Goal: Communication & Community: Share content

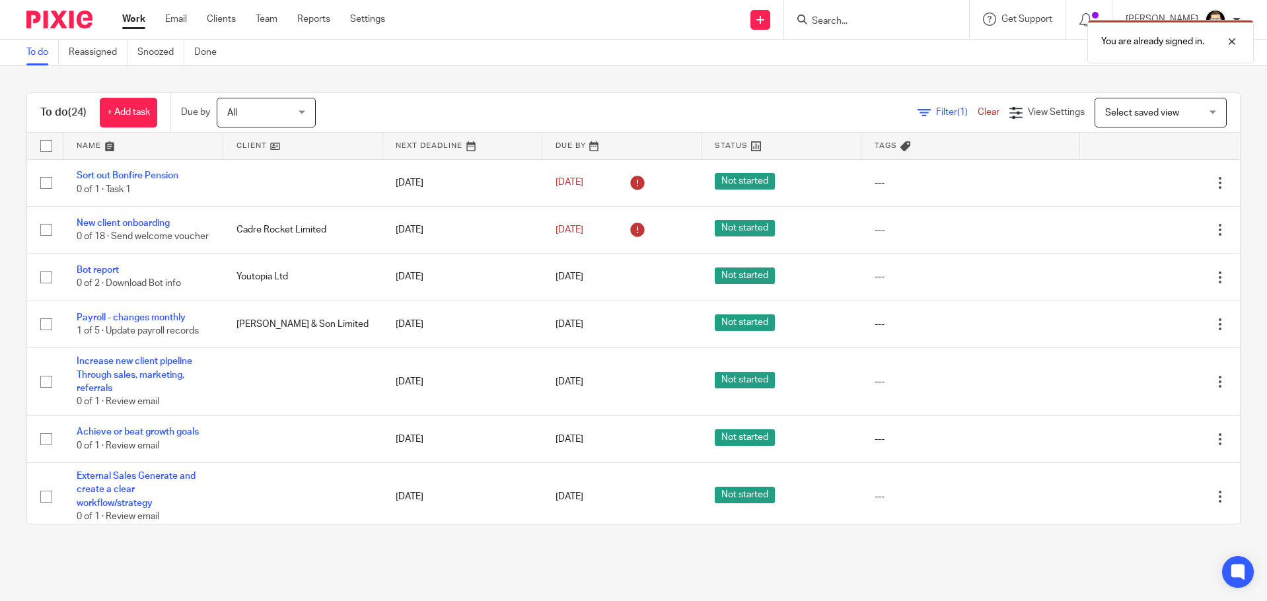
click at [135, 19] on link "Work" at bounding box center [133, 19] width 23 height 13
click at [113, 274] on link "Bot report" at bounding box center [98, 270] width 42 height 9
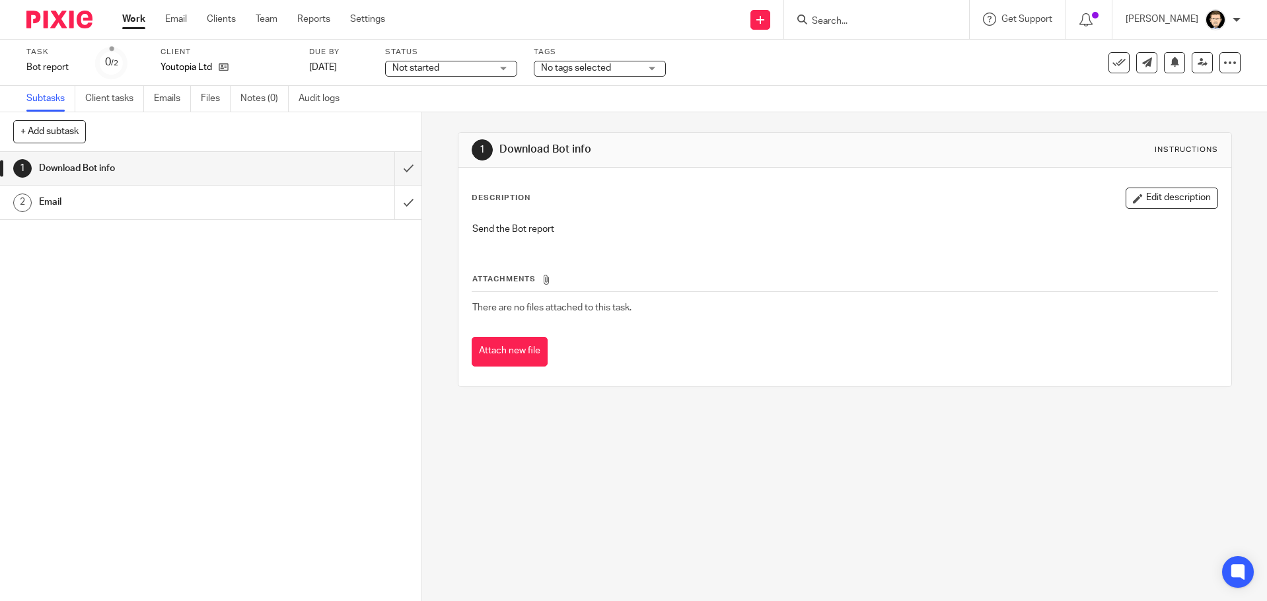
click at [300, 209] on div "Email" at bounding box center [210, 202] width 343 height 20
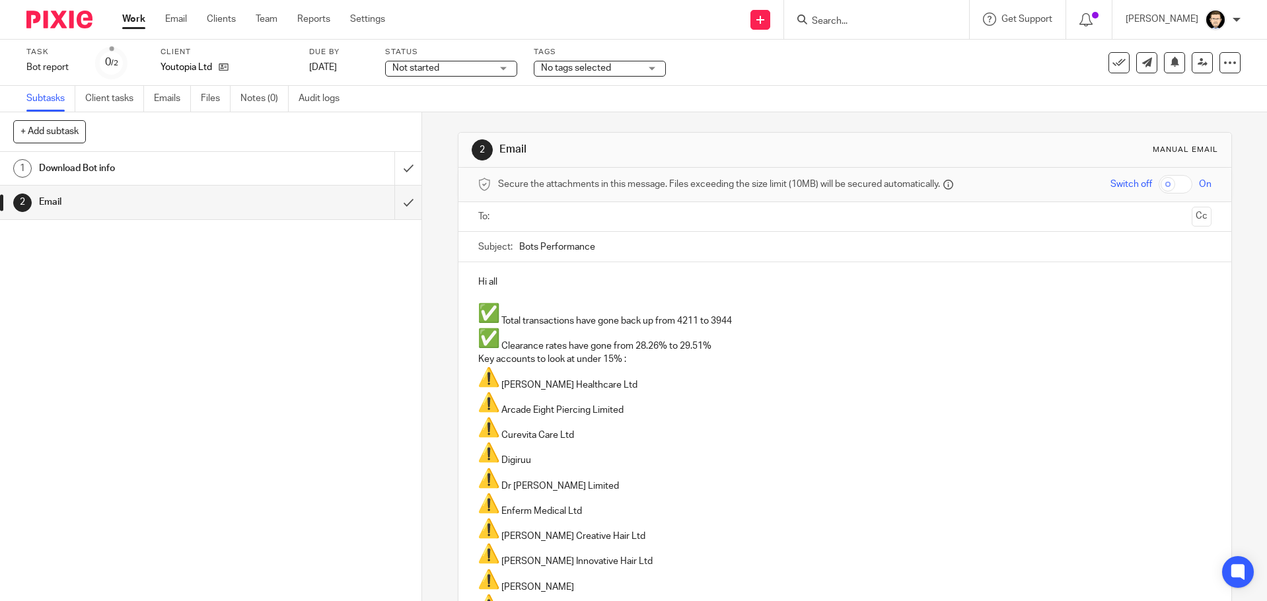
click at [559, 214] on input "text" at bounding box center [845, 216] width 684 height 15
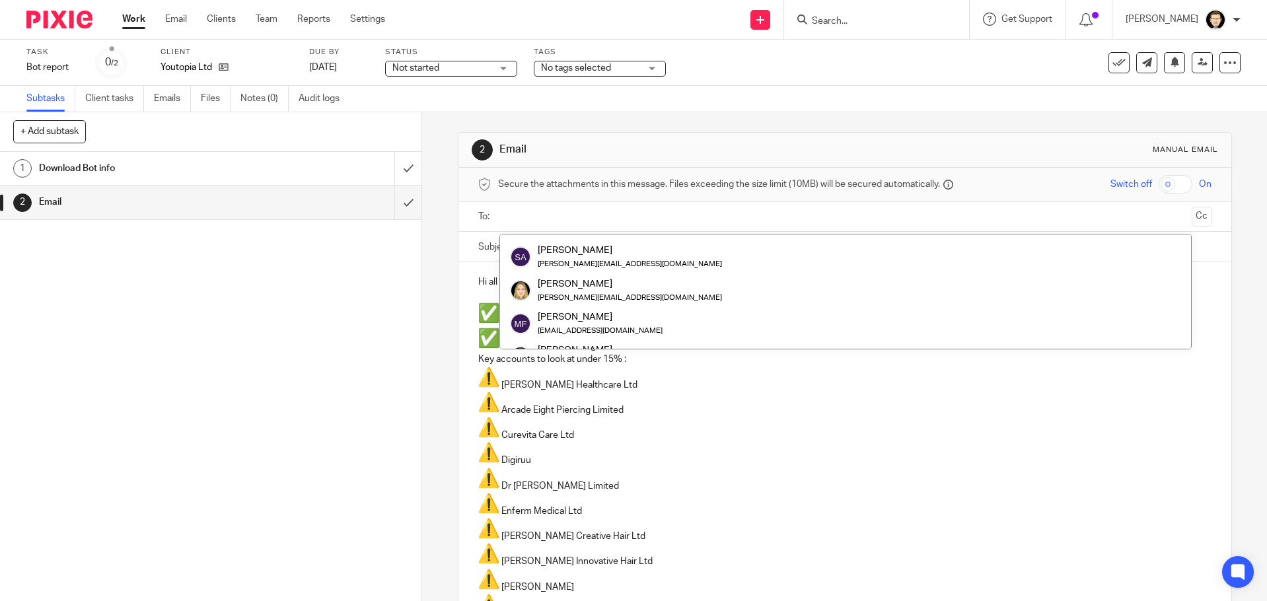
scroll to position [132, 0]
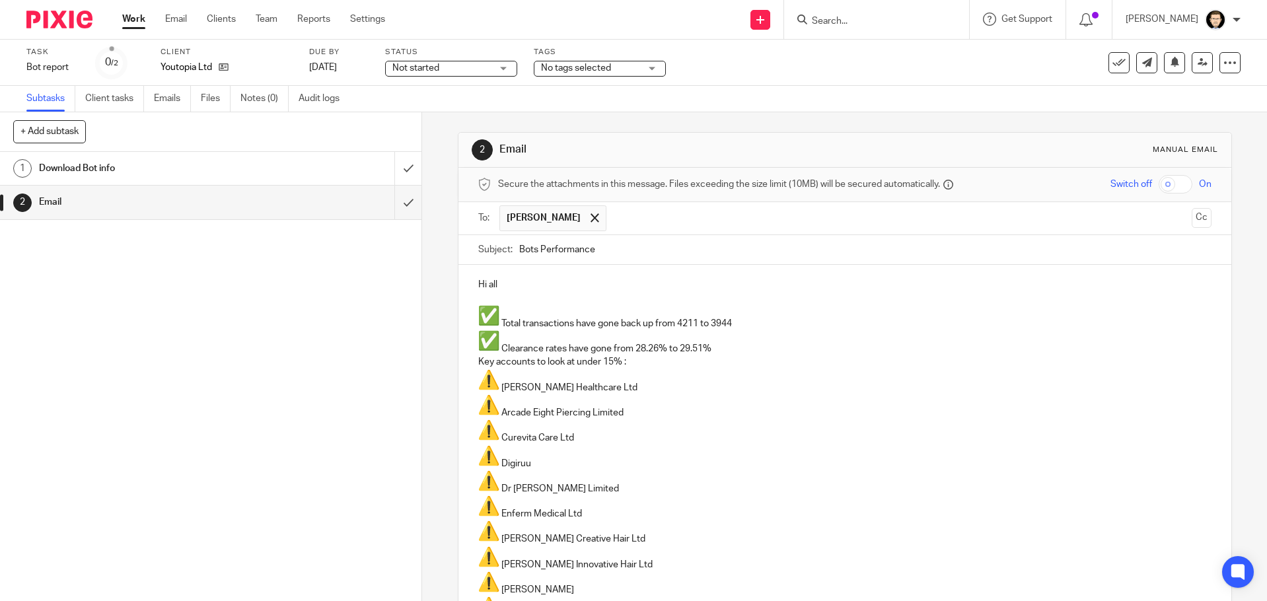
click at [617, 220] on input "text" at bounding box center [899, 219] width 573 height 26
click at [794, 202] on ul "Susie Adderson Phoebe Robertson" at bounding box center [846, 218] width 693 height 32
click at [792, 215] on input "text" at bounding box center [955, 219] width 463 height 26
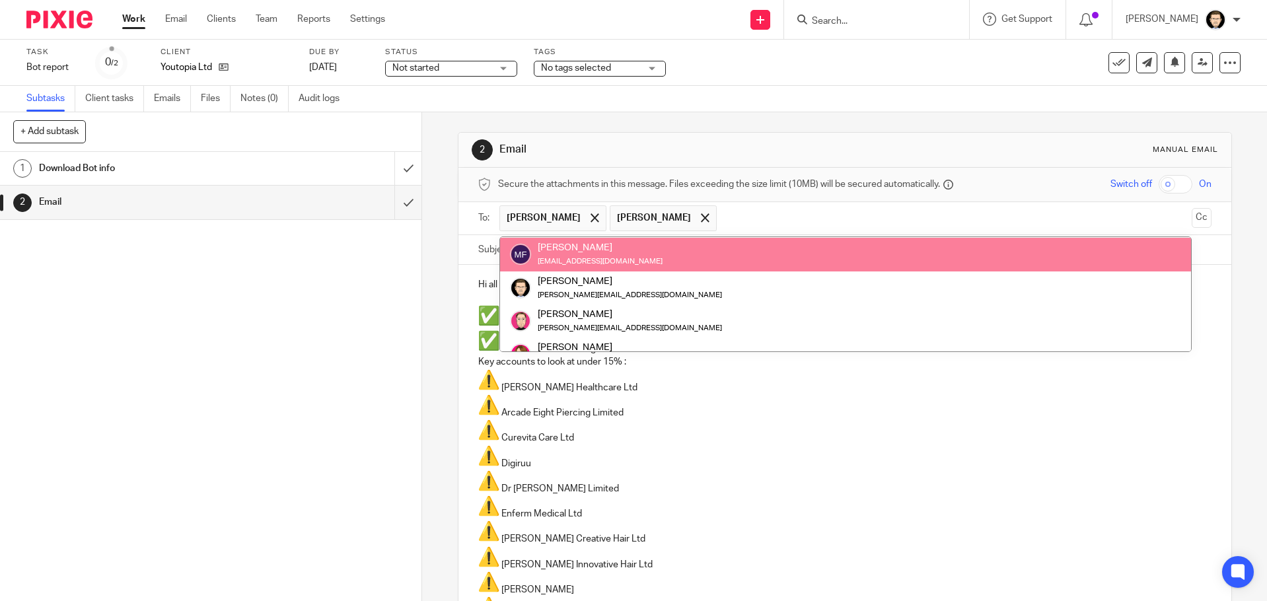
scroll to position [99, 0]
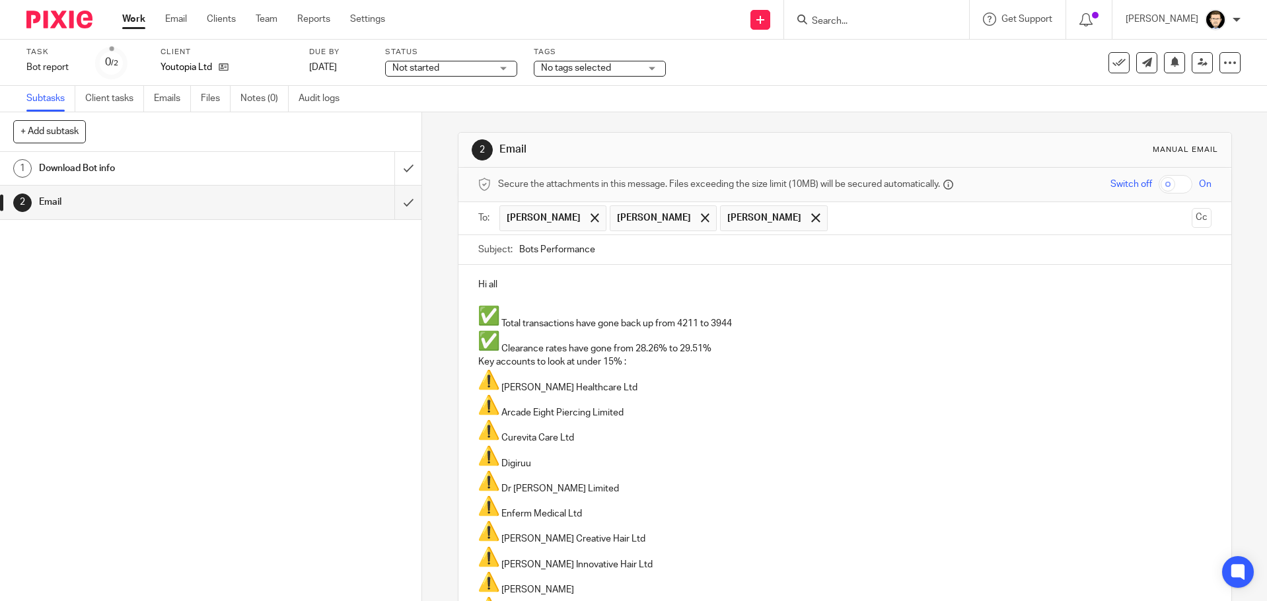
click at [835, 221] on input "text" at bounding box center [1011, 219] width 352 height 26
click at [700, 322] on p "Total transactions have gone back up from 4211 to 3944" at bounding box center [844, 317] width 733 height 25
drag, startPoint x: 642, startPoint y: 324, endPoint x: 622, endPoint y: 324, distance: 19.8
click at [622, 324] on p "Total transactions have gone back up from 4211 to 3944" at bounding box center [844, 317] width 733 height 25
click at [653, 351] on p "Clearance rates have gone from 28.26% to 29.51%" at bounding box center [844, 342] width 733 height 25
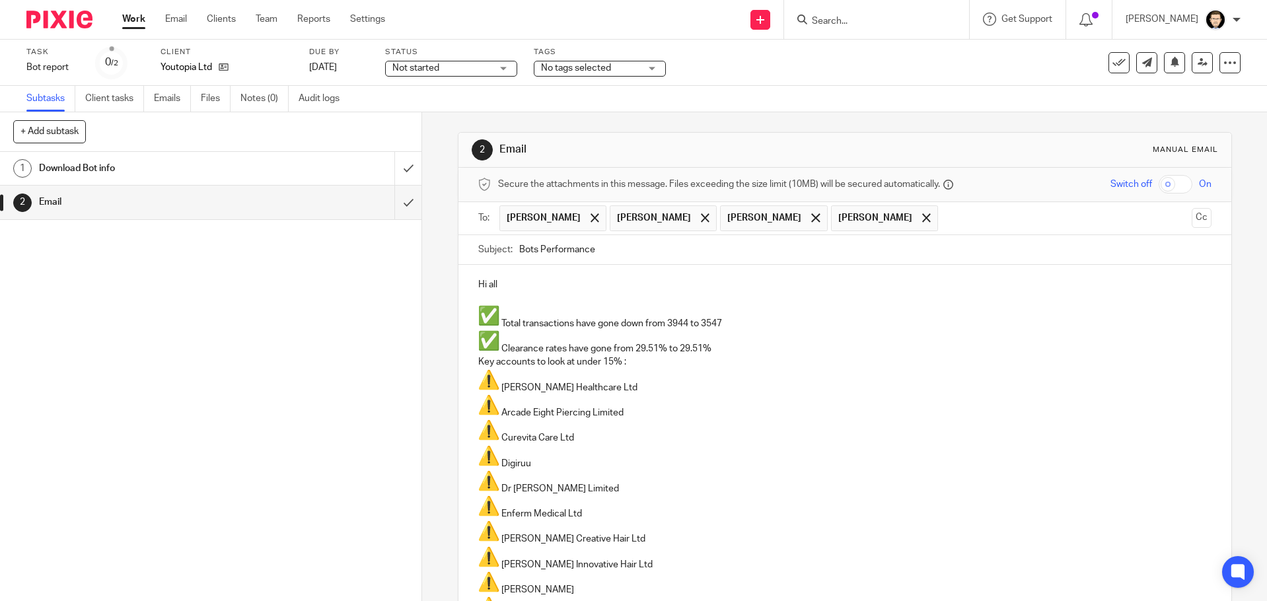
click at [702, 346] on p "Clearance rates have gone from 29.51% to 29.51%" at bounding box center [844, 342] width 733 height 25
click at [700, 347] on p "Clearance rates have gone from 29.51% to 29.51%" at bounding box center [844, 342] width 733 height 25
click at [472, 361] on div "Hi all Total transactions have gone down from 3944 to 3547 Clearance rates have…" at bounding box center [845, 594] width 773 height 659
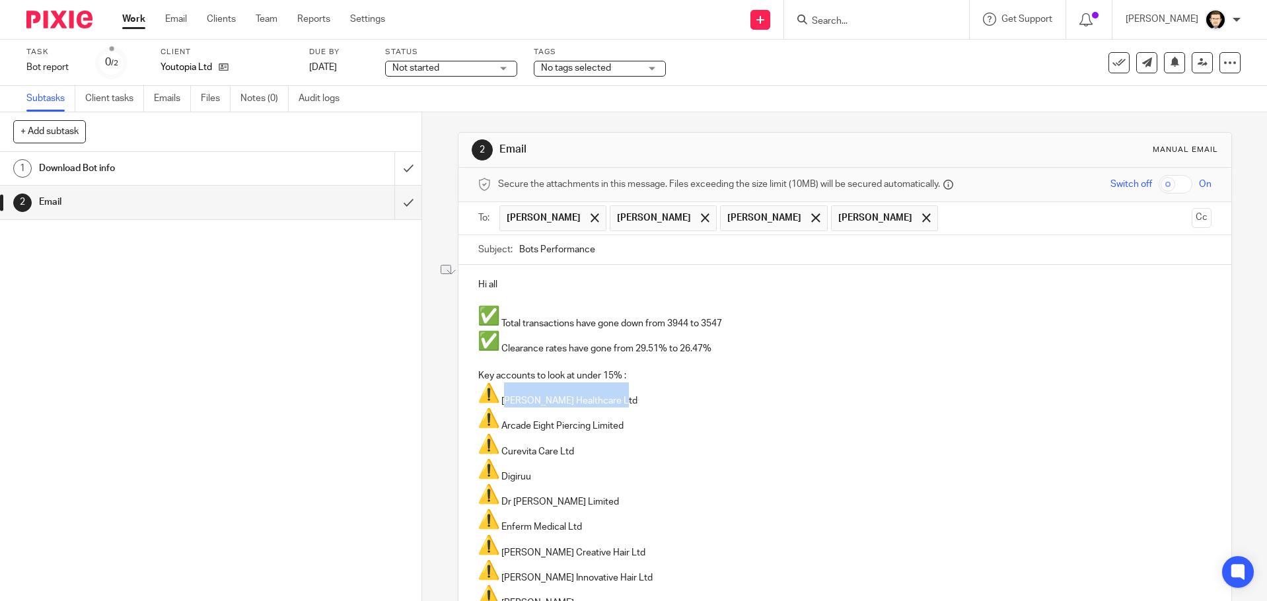
drag, startPoint x: 611, startPoint y: 402, endPoint x: 502, endPoint y: 402, distance: 109.0
click at [502, 402] on p "[PERSON_NAME] Healthcare Ltd" at bounding box center [844, 395] width 733 height 25
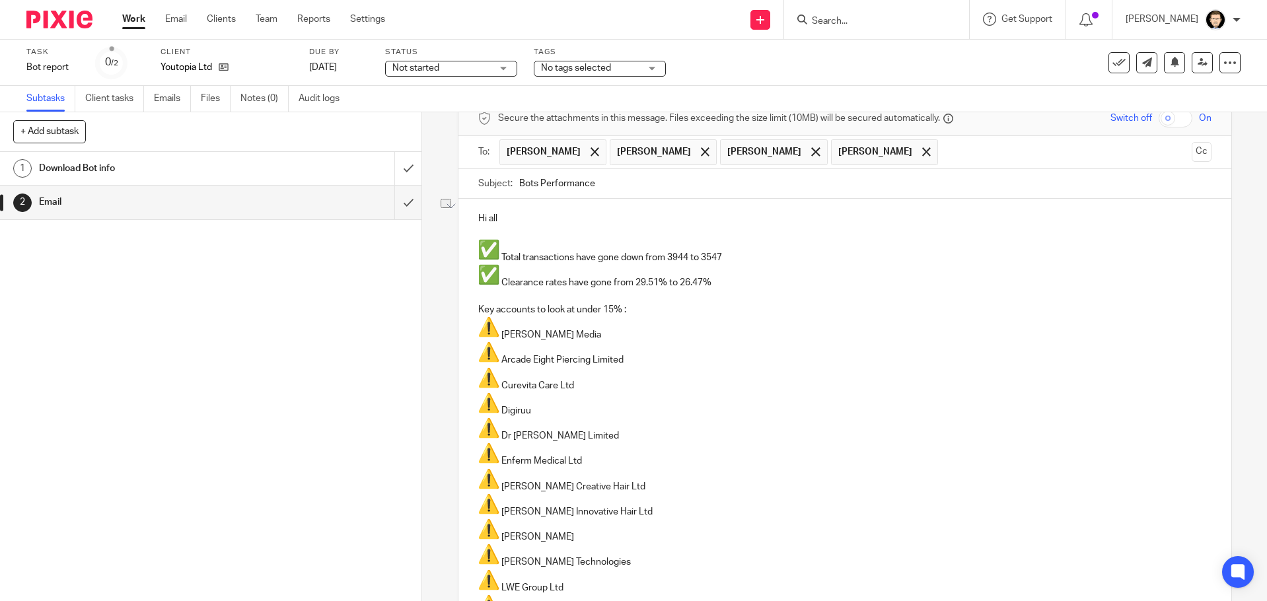
drag, startPoint x: 630, startPoint y: 356, endPoint x: 502, endPoint y: 363, distance: 129.0
click at [502, 363] on p "Arcade Eight Piercing Limited" at bounding box center [844, 354] width 733 height 25
drag, startPoint x: 588, startPoint y: 389, endPoint x: 499, endPoint y: 386, distance: 89.3
click at [499, 386] on p "Curevita Care Ltd" at bounding box center [844, 379] width 733 height 25
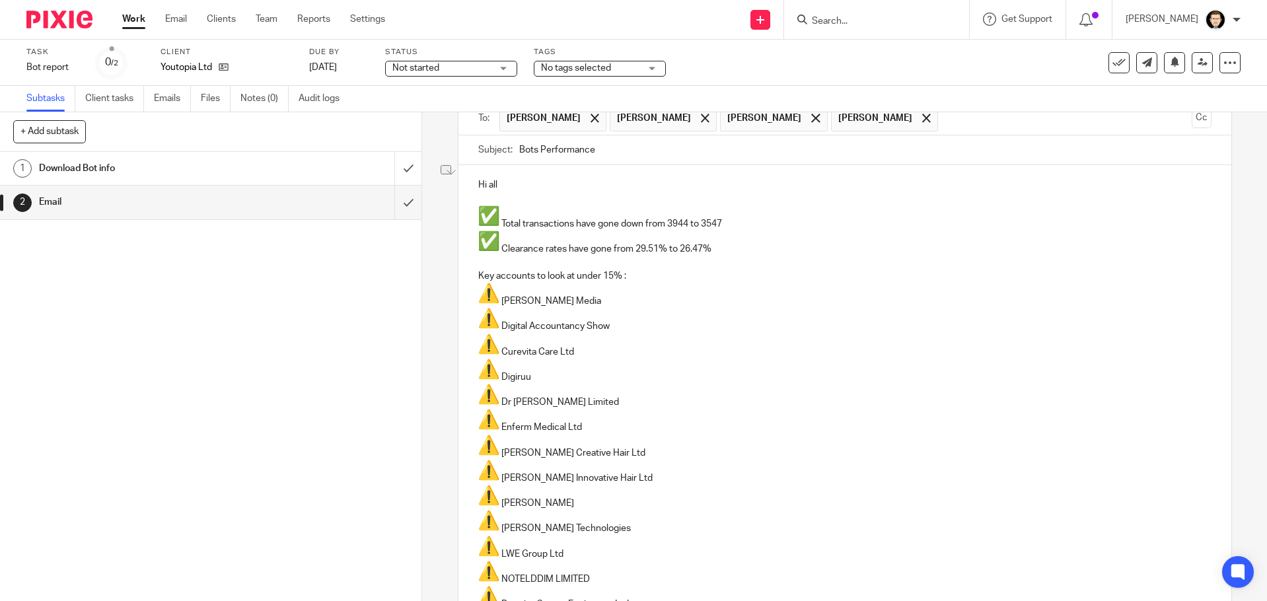
scroll to position [132, 0]
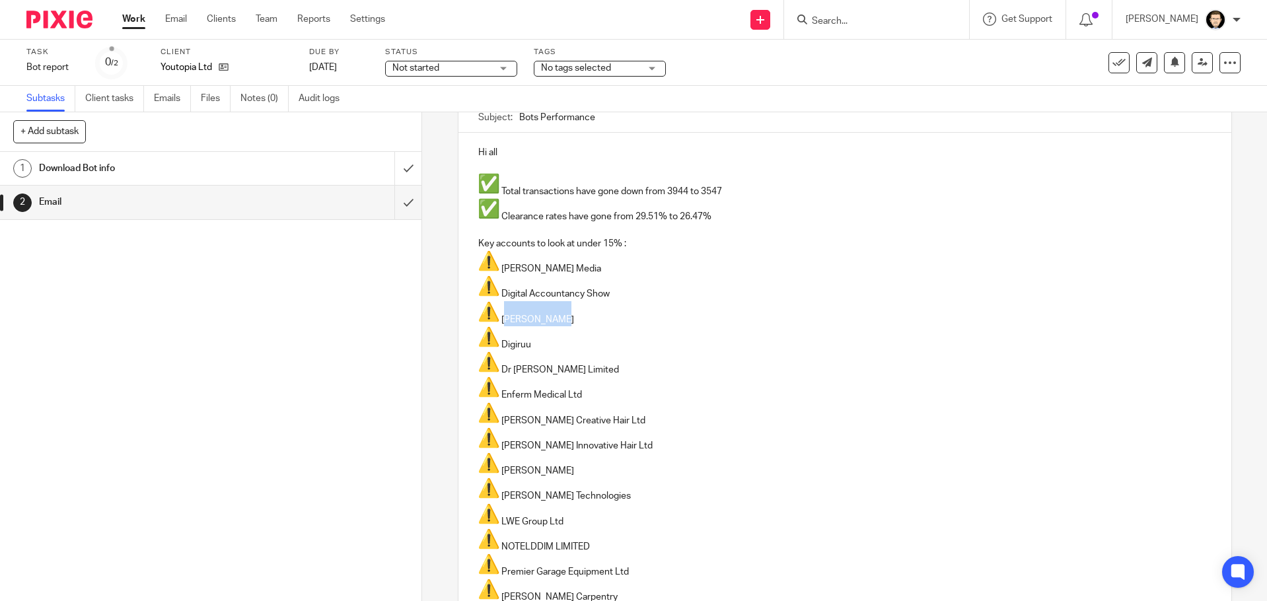
drag, startPoint x: 531, startPoint y: 315, endPoint x: 501, endPoint y: 309, distance: 30.5
click at [501, 309] on p "[PERSON_NAME]" at bounding box center [844, 313] width 733 height 25
click at [580, 356] on p "Dr [PERSON_NAME] Limited" at bounding box center [844, 364] width 733 height 25
drag, startPoint x: 543, startPoint y: 348, endPoint x: 479, endPoint y: 344, distance: 64.2
click at [479, 344] on p "Digiruu" at bounding box center [844, 338] width 733 height 25
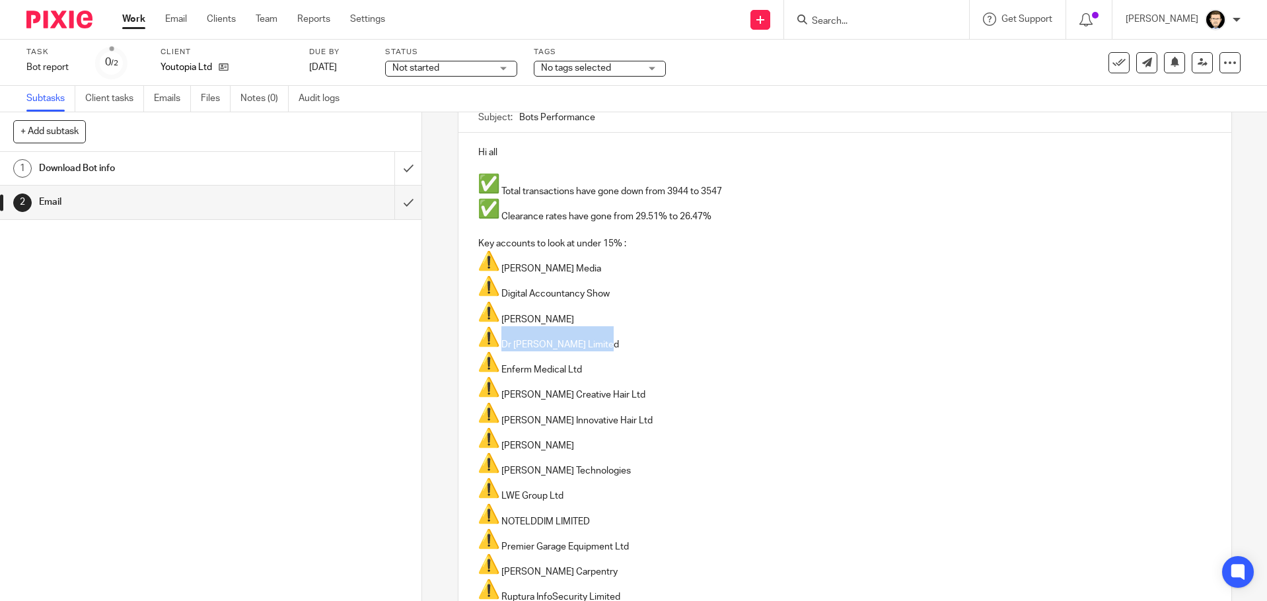
drag, startPoint x: 594, startPoint y: 338, endPoint x: 465, endPoint y: 338, distance: 129.5
click at [465, 338] on div "Hi all Total transactions have gone down from 3944 to 3547 Clearance rates have…" at bounding box center [845, 457] width 773 height 648
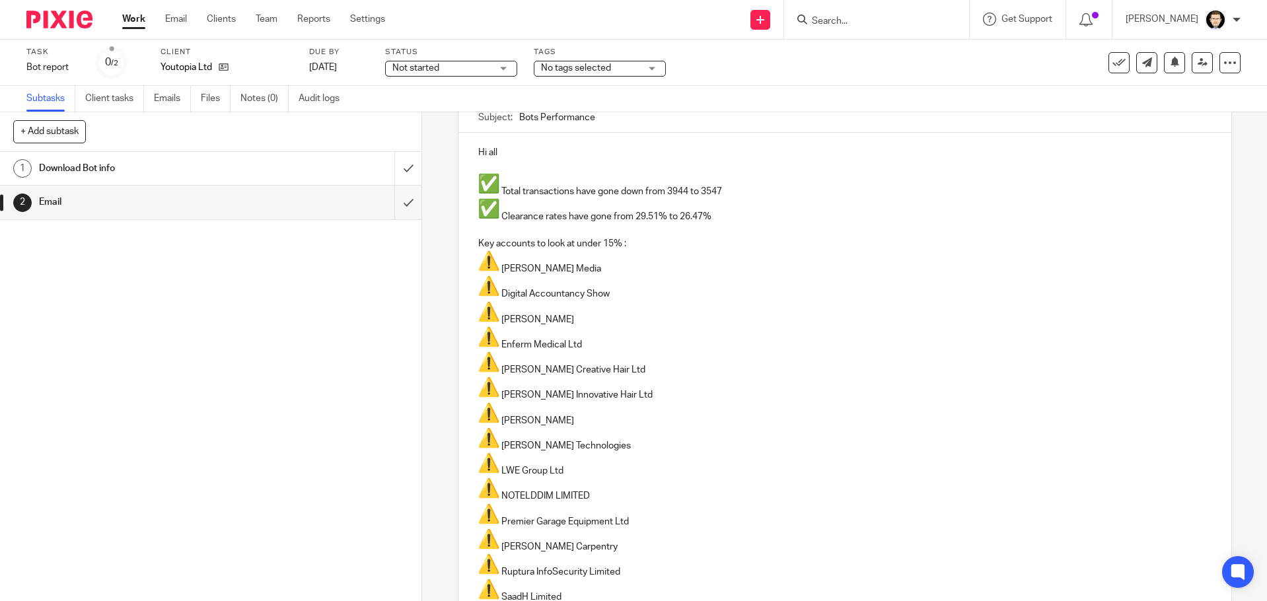
drag, startPoint x: 587, startPoint y: 348, endPoint x: 476, endPoint y: 342, distance: 111.9
click at [478, 342] on p "Enferm Medical Ltd" at bounding box center [844, 338] width 733 height 25
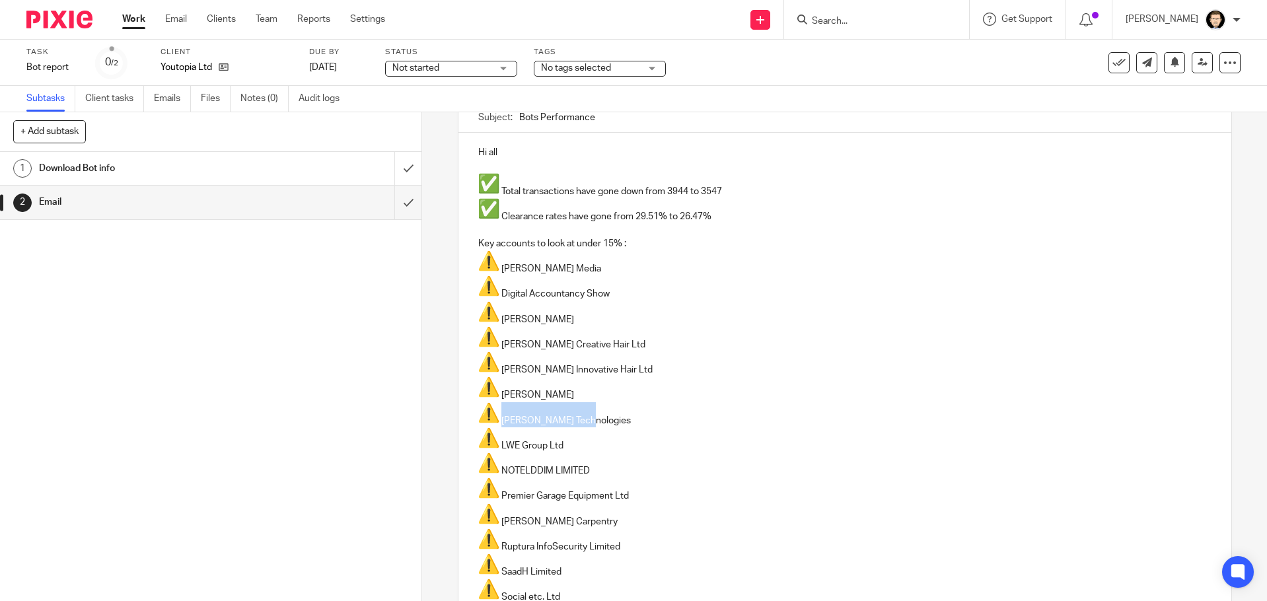
drag, startPoint x: 587, startPoint y: 422, endPoint x: 483, endPoint y: 419, distance: 103.8
click at [483, 419] on p "Joan Technologies" at bounding box center [844, 414] width 733 height 25
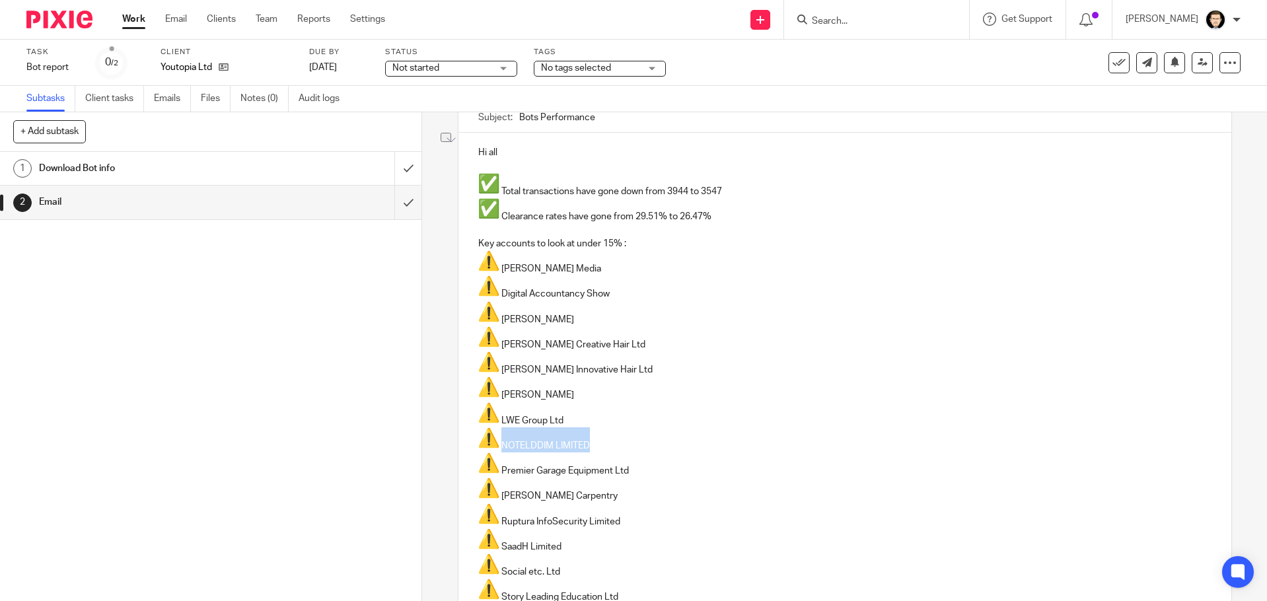
drag, startPoint x: 597, startPoint y: 442, endPoint x: 497, endPoint y: 447, distance: 100.5
click at [497, 447] on p "NOTELDDIM LIMITED" at bounding box center [844, 440] width 733 height 25
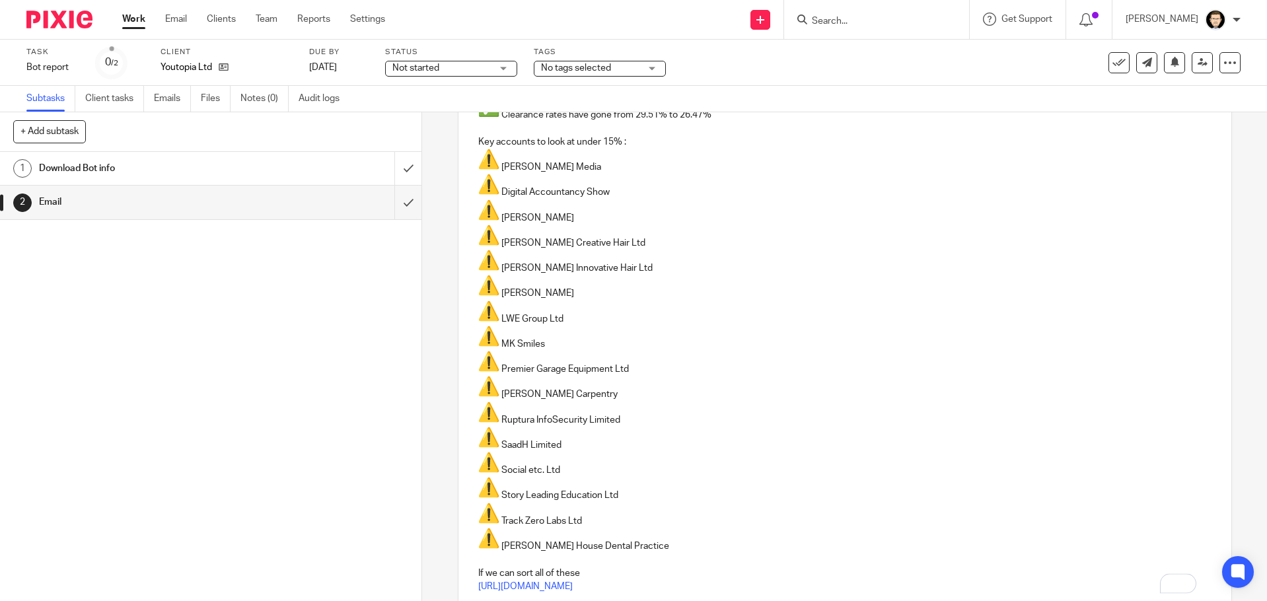
scroll to position [264, 0]
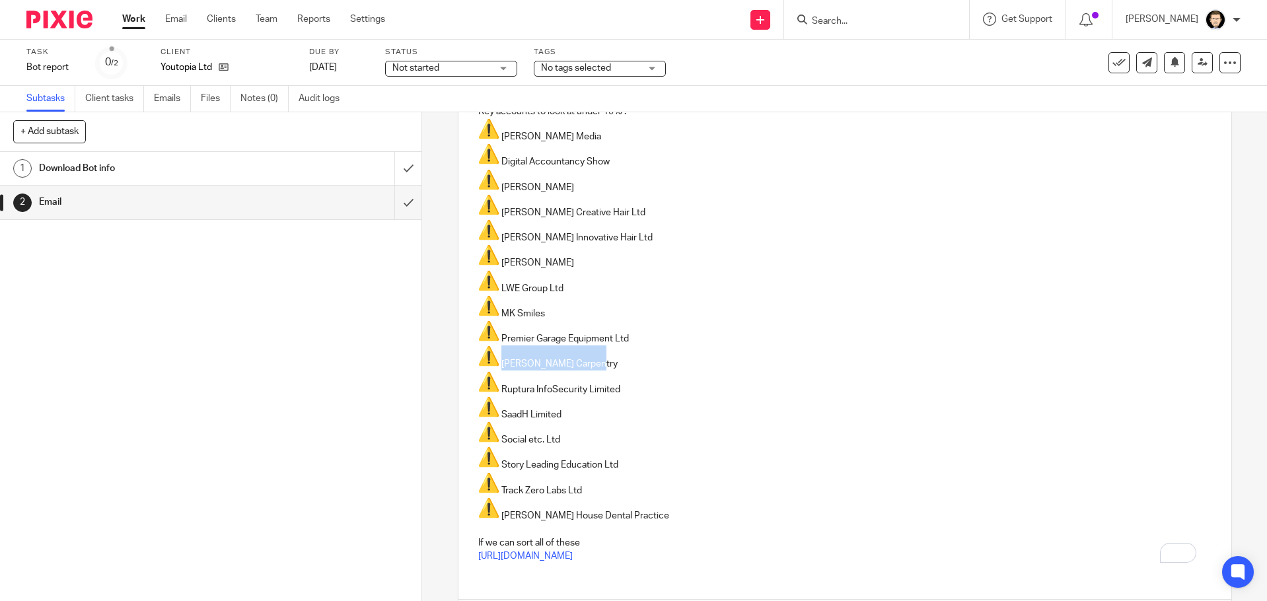
drag, startPoint x: 591, startPoint y: 361, endPoint x: 497, endPoint y: 365, distance: 93.9
click at [497, 365] on p "Ross Stone Carpentry" at bounding box center [844, 358] width 733 height 25
drag, startPoint x: 620, startPoint y: 392, endPoint x: 492, endPoint y: 392, distance: 128.2
click at [492, 391] on p "Ruptura InfoSecurity Limited" at bounding box center [844, 383] width 733 height 25
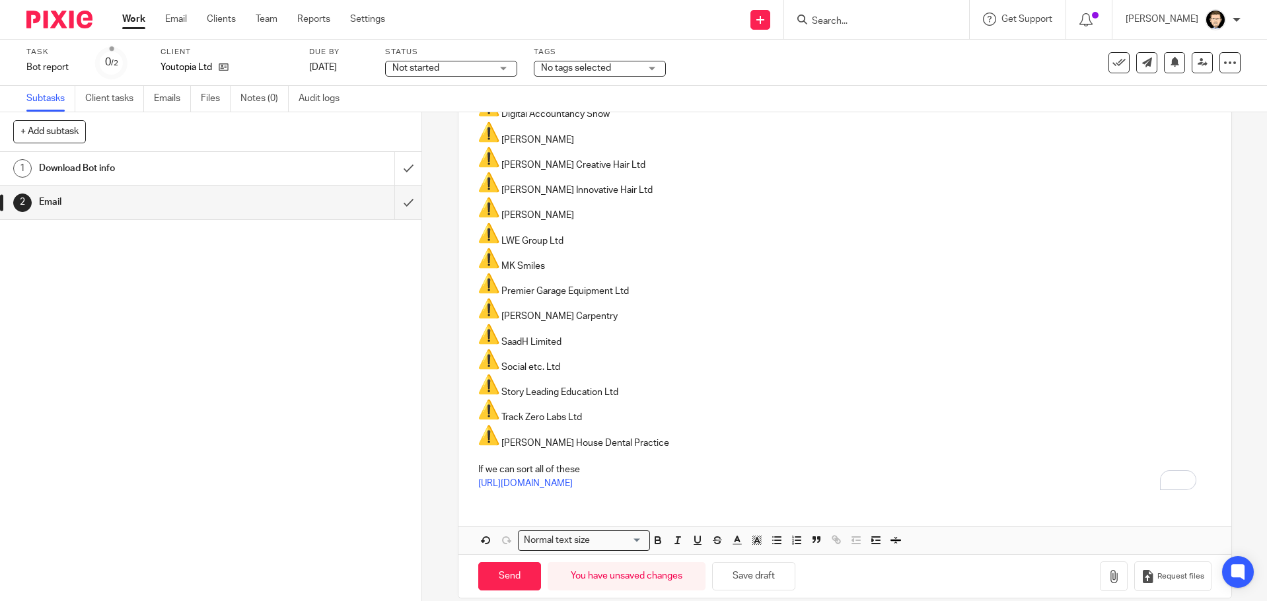
scroll to position [329, 0]
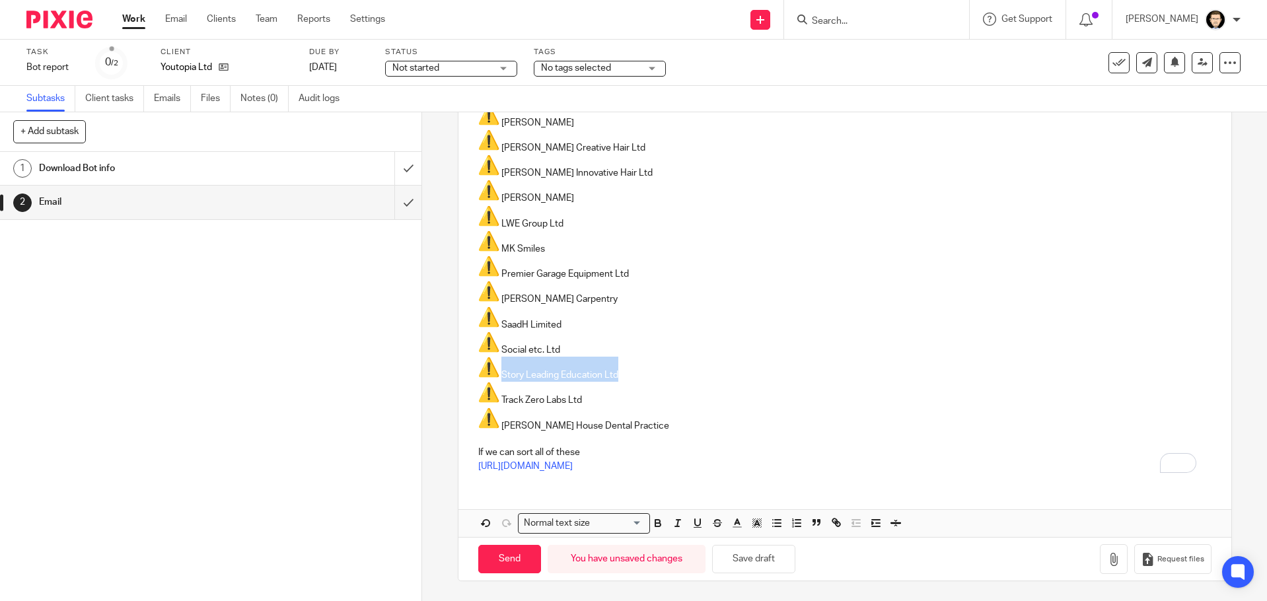
drag, startPoint x: 617, startPoint y: 373, endPoint x: 476, endPoint y: 371, distance: 141.4
click at [478, 371] on p "Story Leading Education Ltd" at bounding box center [844, 369] width 733 height 25
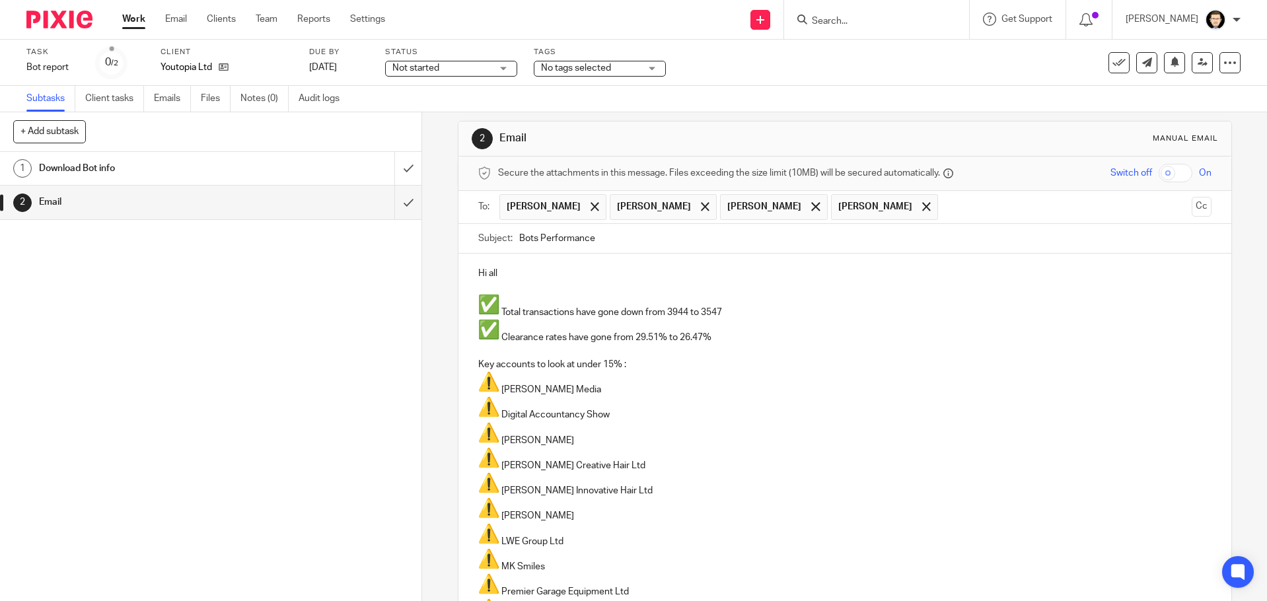
scroll to position [0, 0]
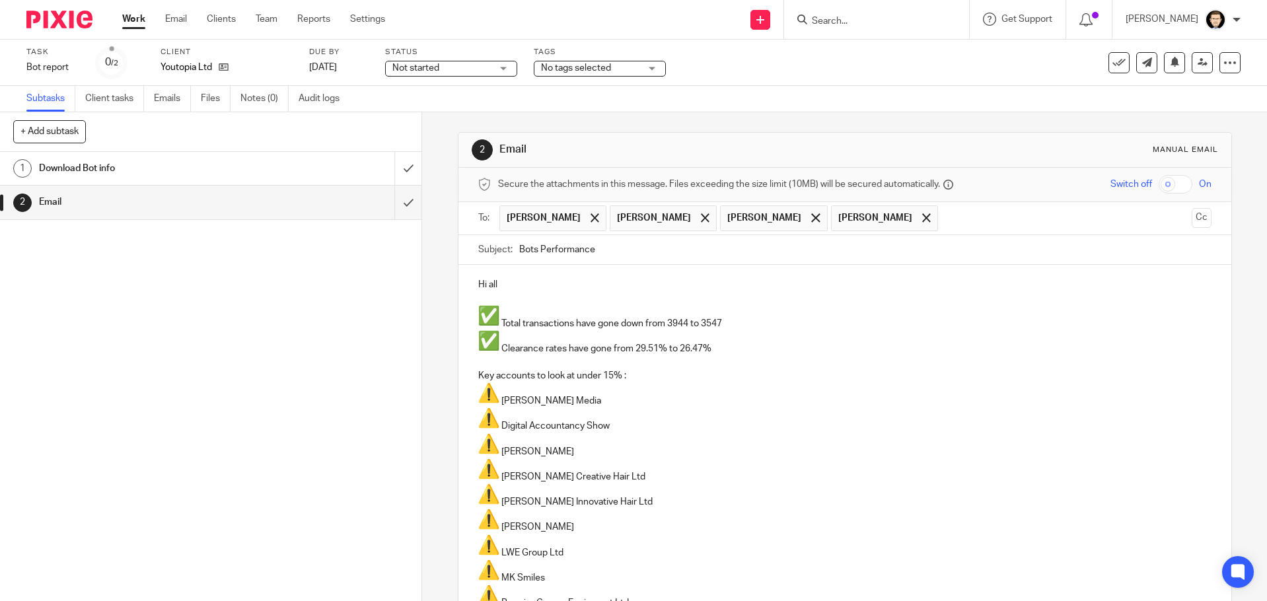
click at [729, 344] on p "Clearance rates have gone from 29.51% to 26.47%" at bounding box center [844, 342] width 733 height 25
click at [621, 377] on p "Key accounts to look at under 15% :" at bounding box center [844, 375] width 733 height 13
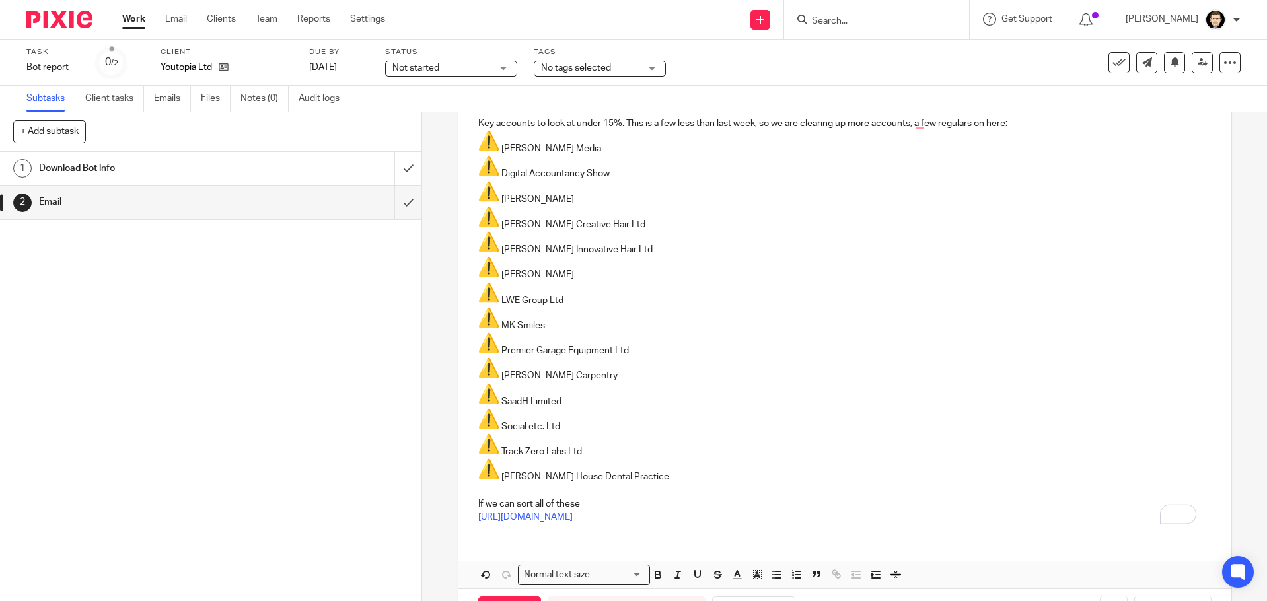
scroll to position [304, 0]
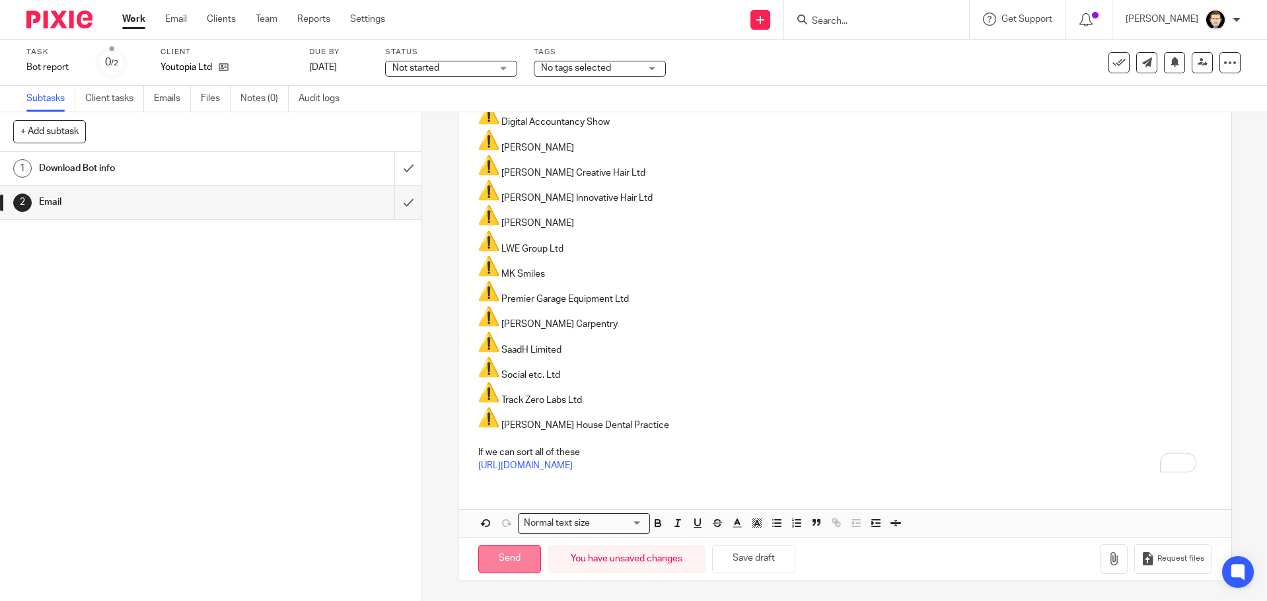
click at [523, 552] on input "Send" at bounding box center [509, 559] width 63 height 28
type input "Sent"
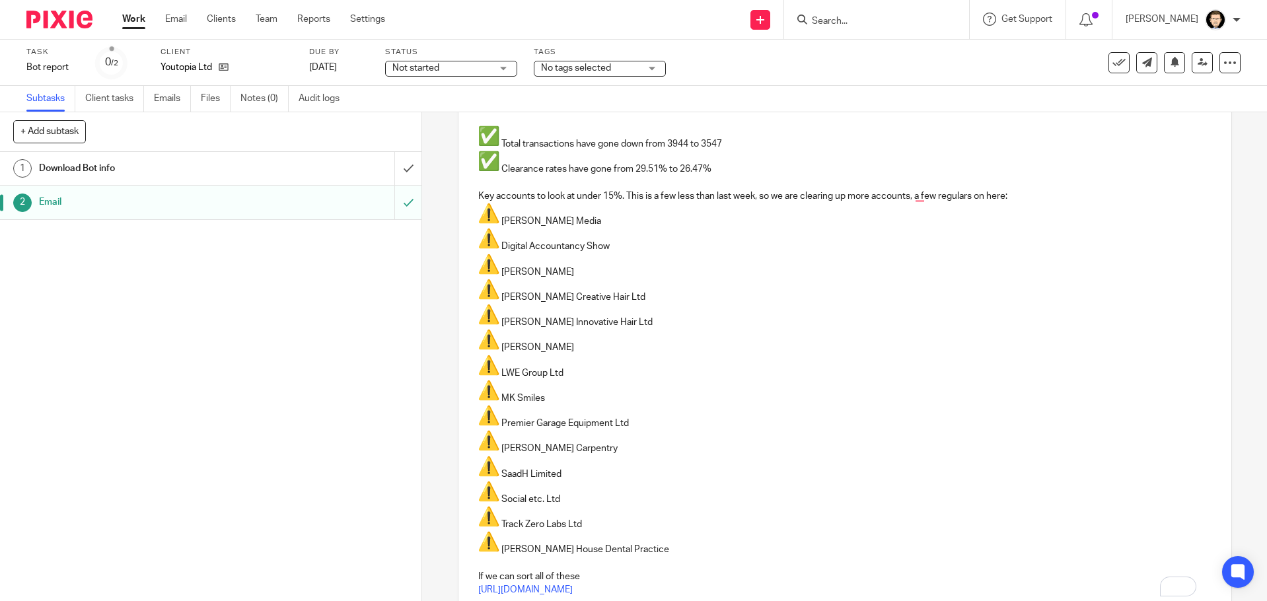
scroll to position [172, 0]
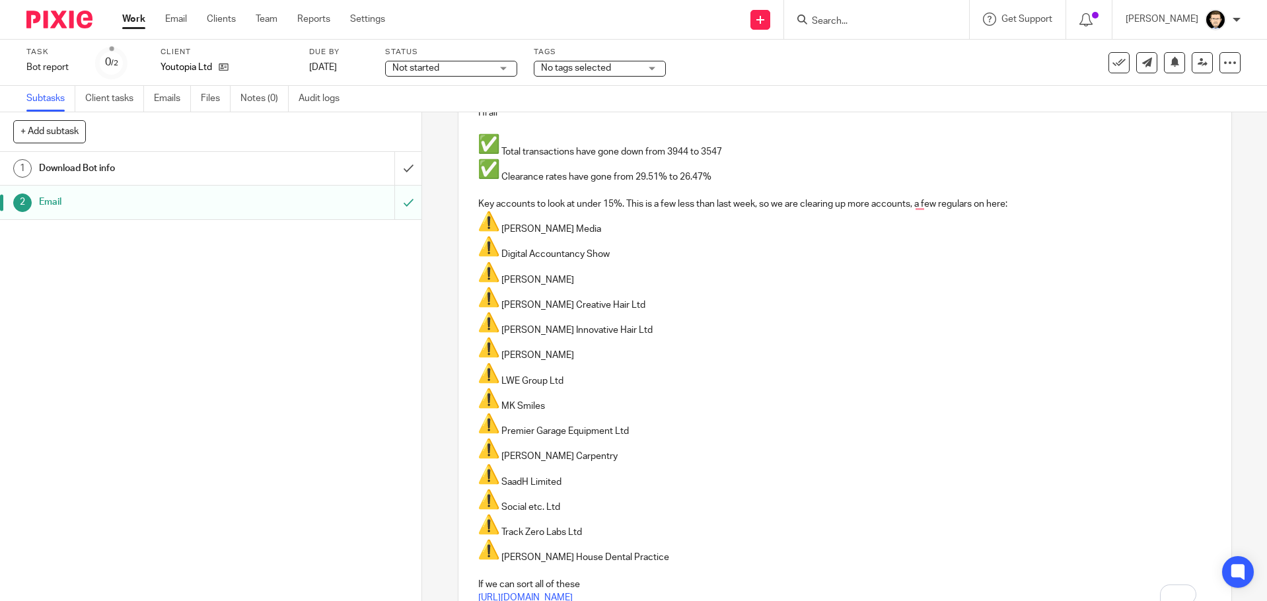
click at [337, 320] on div "1 Download Bot info 2 Email" at bounding box center [211, 376] width 422 height 449
click at [1113, 67] on icon at bounding box center [1119, 62] width 13 height 13
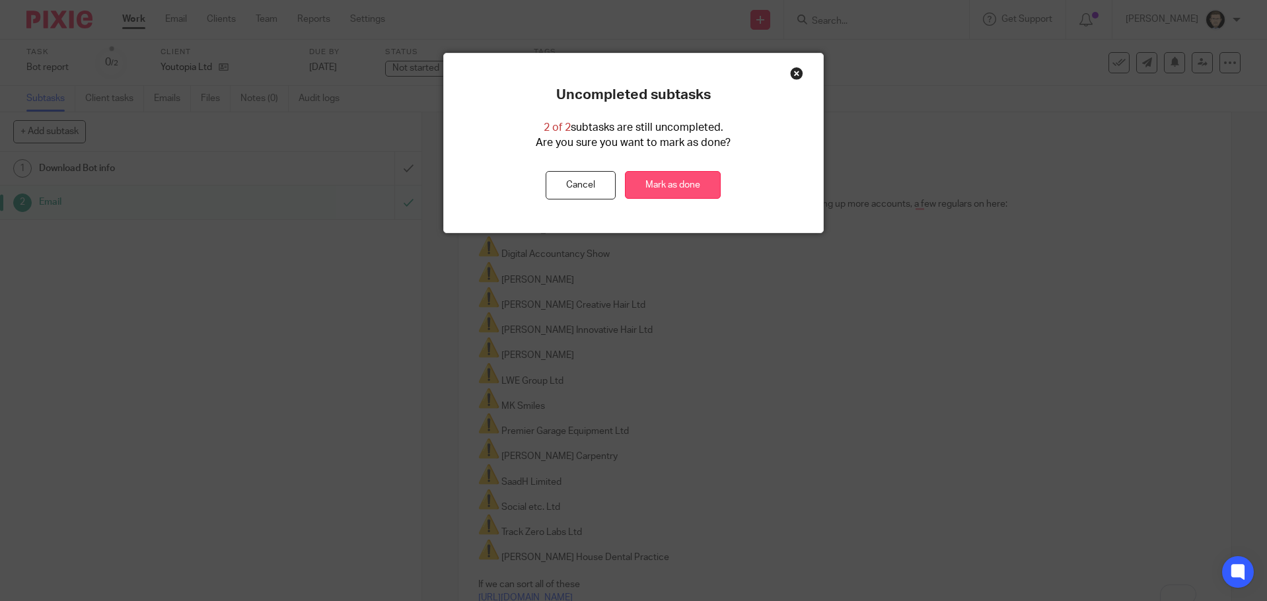
click at [648, 188] on link "Mark as done" at bounding box center [673, 185] width 96 height 28
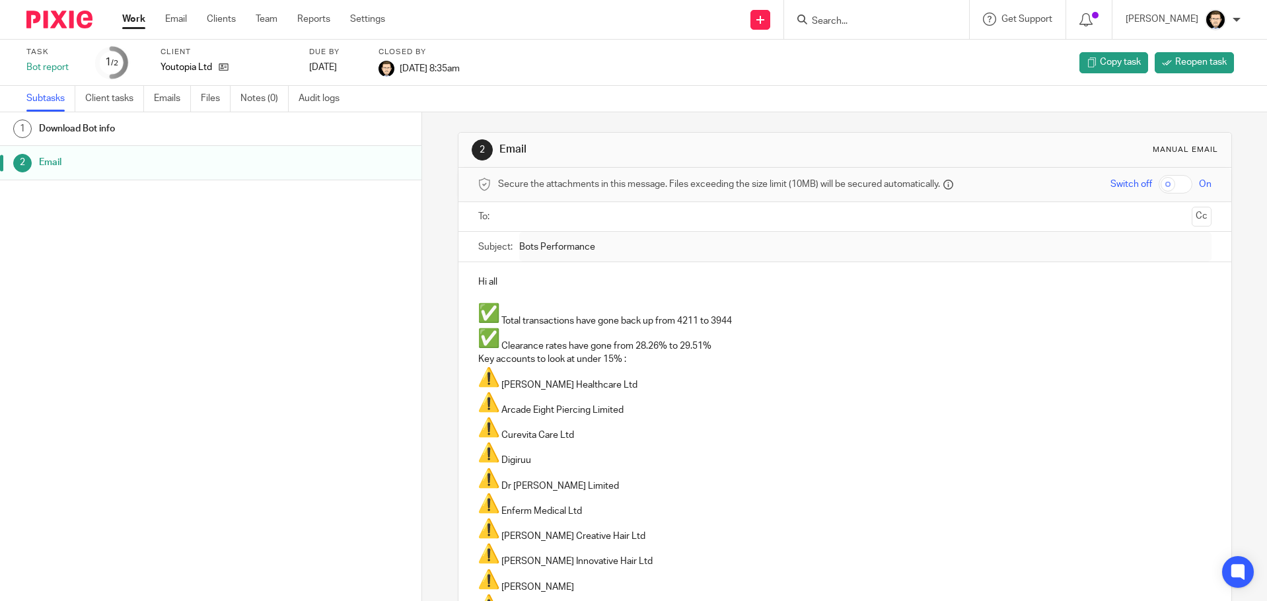
click at [891, 17] on input "Search" at bounding box center [870, 22] width 119 height 12
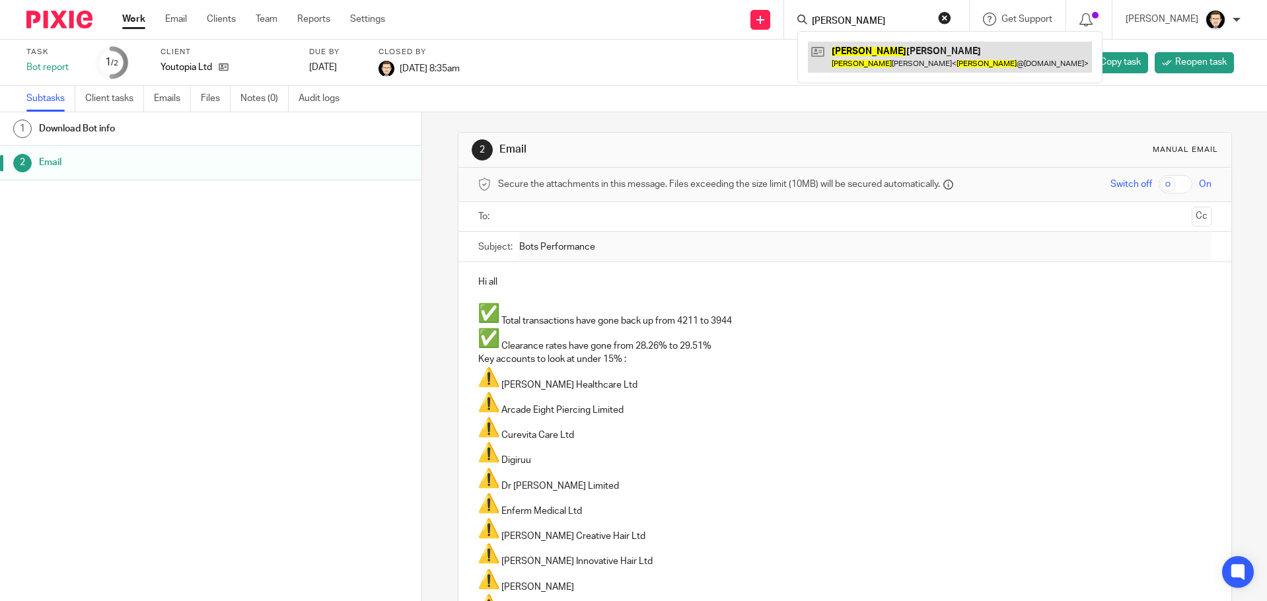
type input "scott"
click at [902, 43] on link at bounding box center [950, 57] width 284 height 30
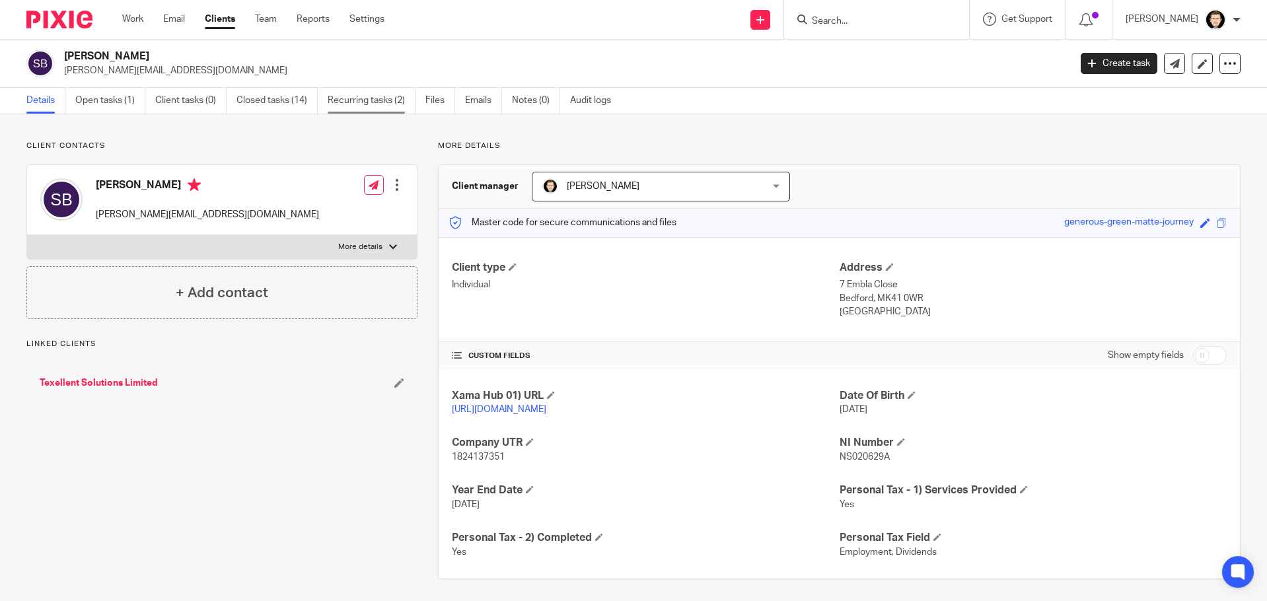
click at [398, 94] on link "Recurring tasks (2)" at bounding box center [372, 101] width 88 height 26
